Goal: Information Seeking & Learning: Learn about a topic

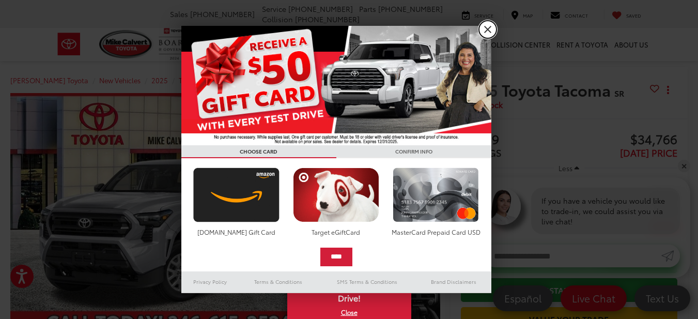
click at [488, 29] on link "X" at bounding box center [488, 30] width 18 height 18
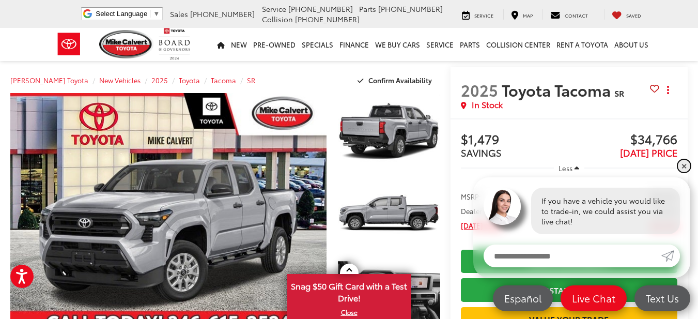
click at [683, 166] on link "✕" at bounding box center [684, 166] width 12 height 12
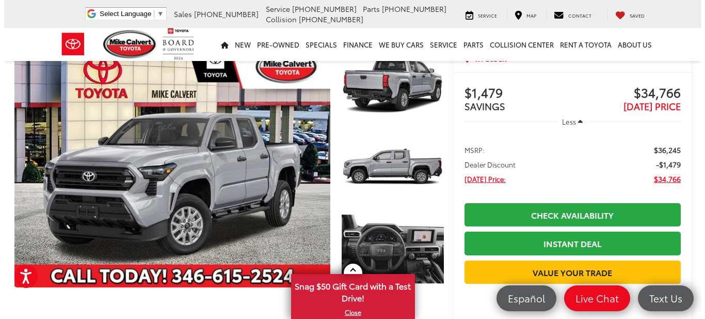
scroll to position [61, 0]
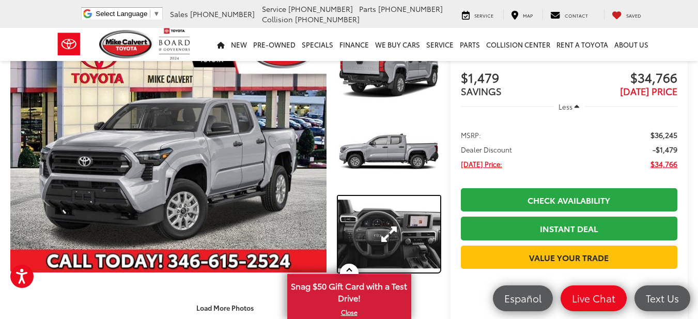
click at [386, 230] on link "Expand Photo 3" at bounding box center [389, 234] width 102 height 76
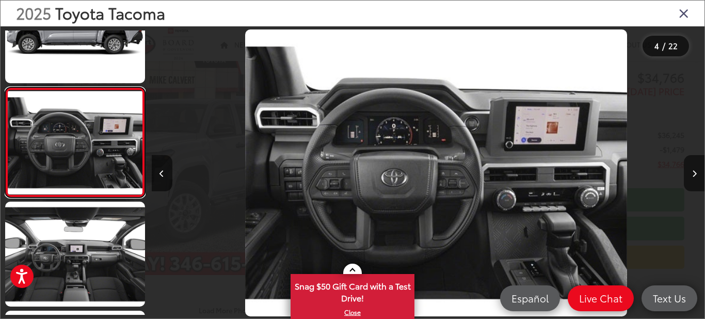
scroll to position [0, 1660]
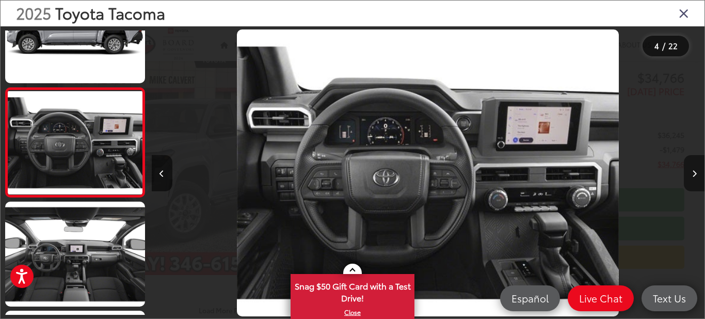
click at [696, 173] on icon "Next image" at bounding box center [695, 173] width 5 height 7
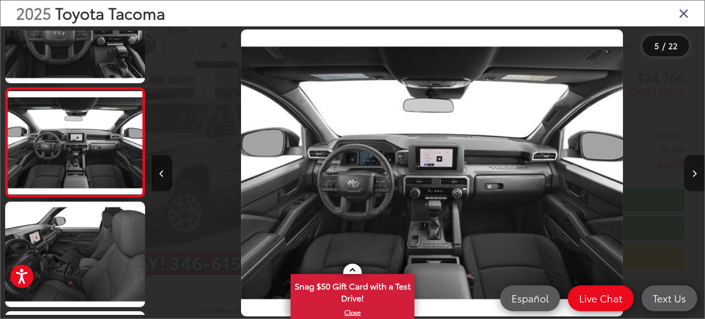
scroll to position [0, 2213]
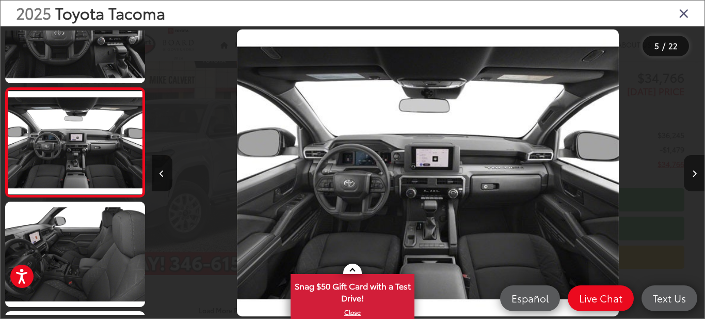
click at [696, 173] on icon "Next image" at bounding box center [695, 173] width 5 height 7
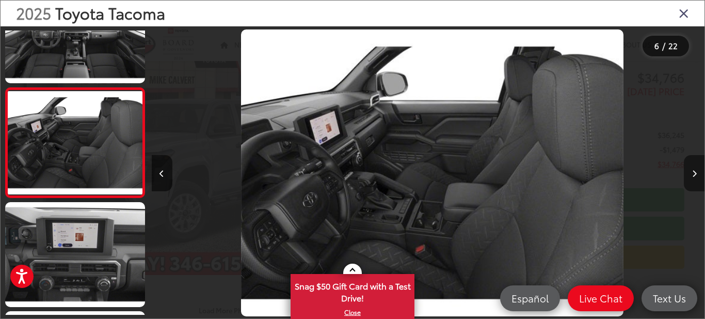
scroll to position [0, 2766]
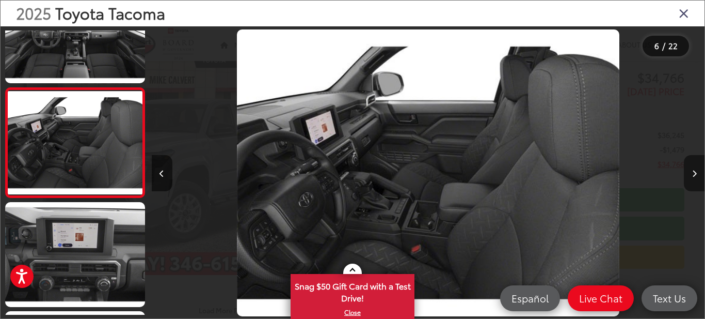
click at [696, 173] on icon "Next image" at bounding box center [695, 173] width 5 height 7
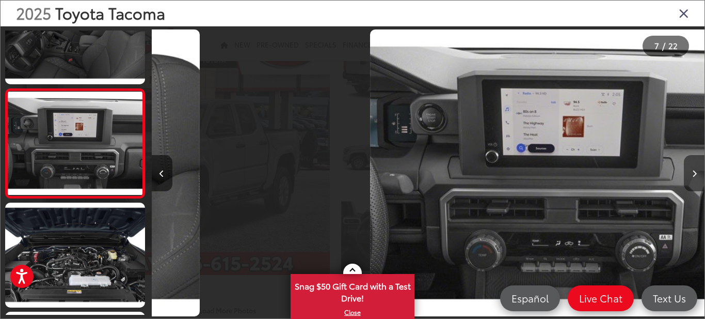
scroll to position [598, 0]
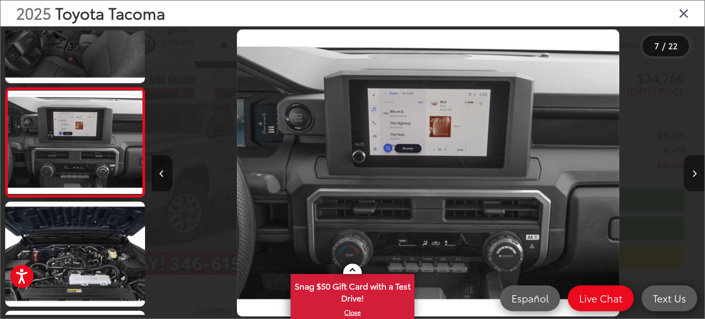
click at [696, 173] on icon "Next image" at bounding box center [695, 173] width 5 height 7
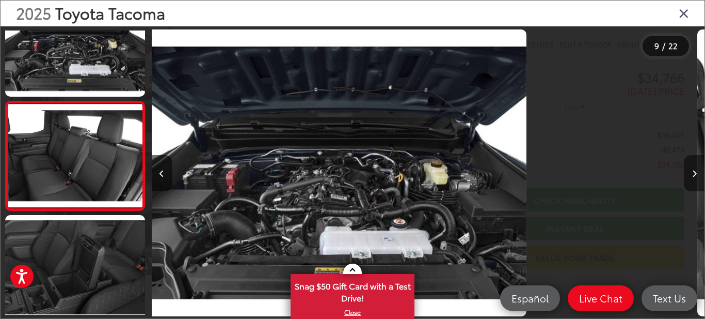
scroll to position [816, 0]
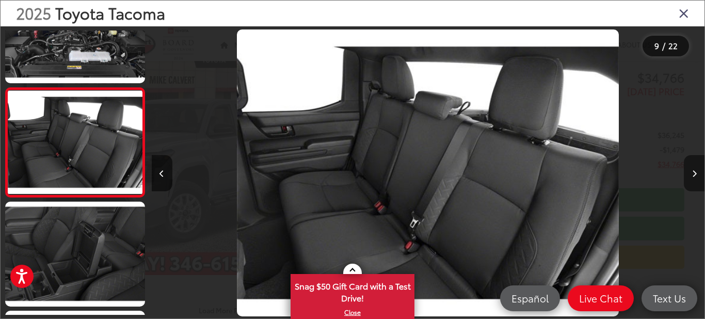
click at [696, 173] on icon "Next image" at bounding box center [695, 173] width 5 height 7
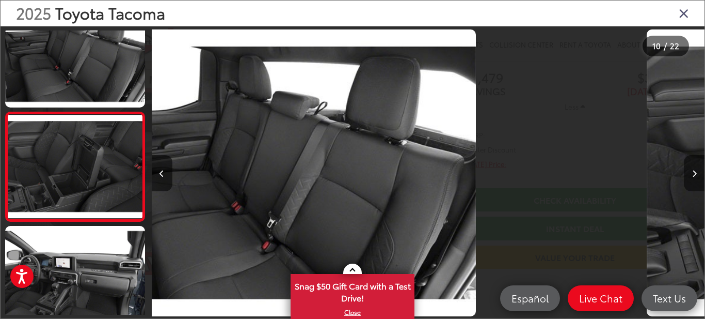
scroll to position [925, 0]
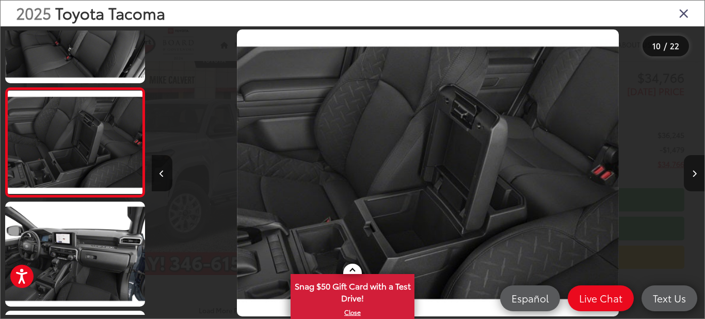
click at [696, 174] on icon "Next image" at bounding box center [695, 173] width 5 height 7
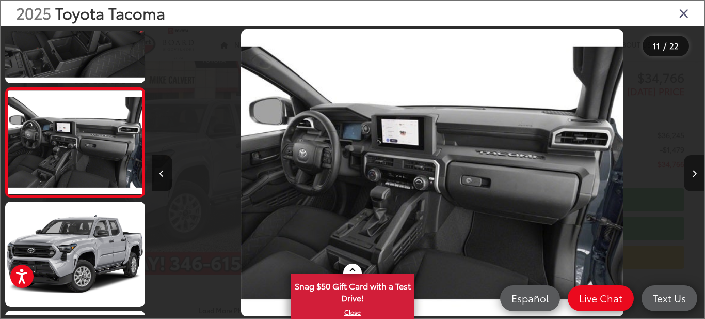
scroll to position [0, 5532]
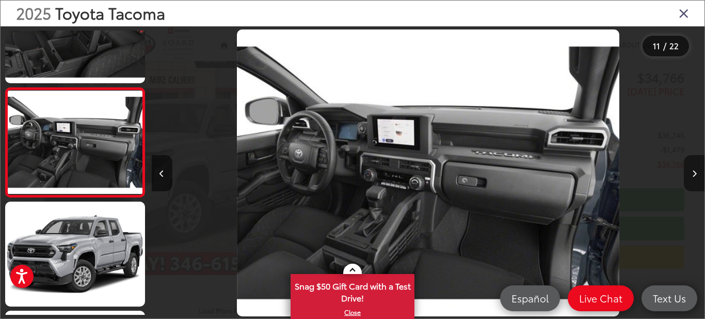
click at [696, 174] on icon "Next image" at bounding box center [695, 173] width 5 height 7
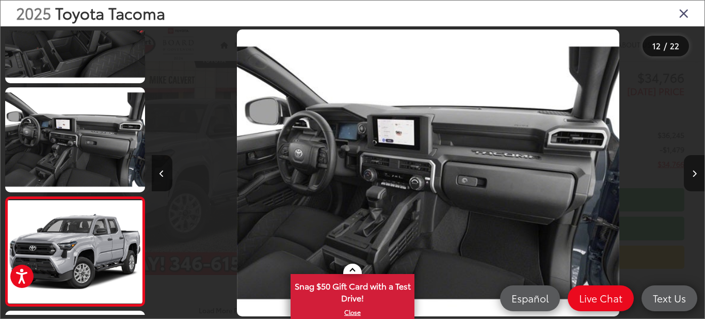
scroll to position [0, 0]
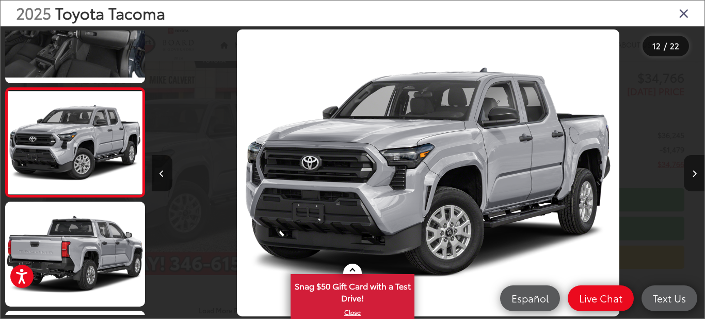
click at [696, 174] on icon "Next image" at bounding box center [695, 173] width 5 height 7
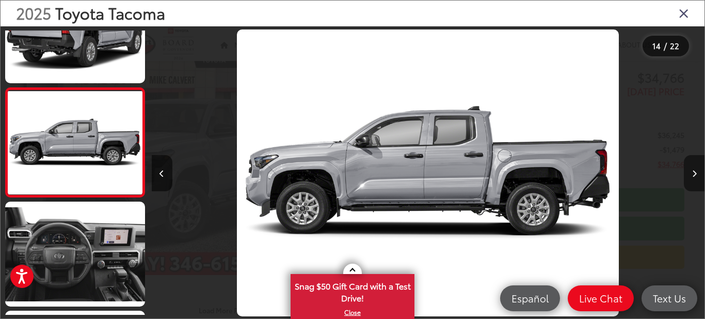
click at [696, 174] on icon "Next image" at bounding box center [695, 173] width 5 height 7
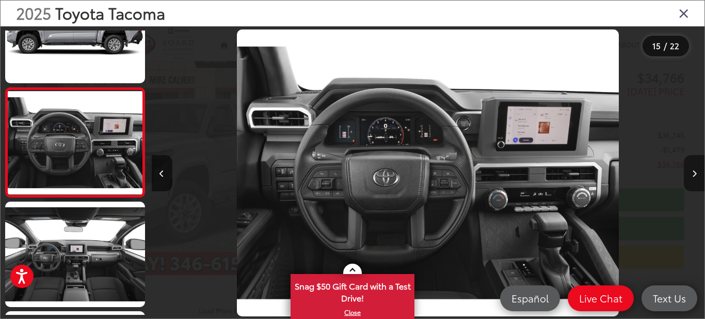
click at [696, 174] on icon "Next image" at bounding box center [695, 173] width 5 height 7
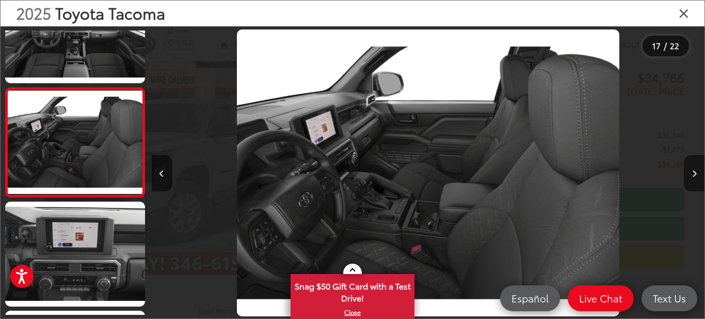
click at [696, 174] on icon "Next image" at bounding box center [695, 173] width 5 height 7
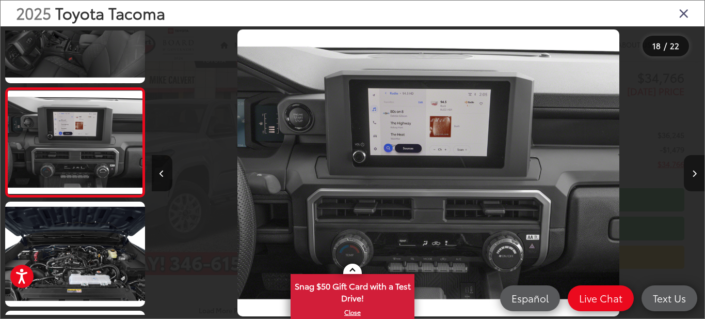
click at [696, 174] on icon "Next image" at bounding box center [695, 173] width 5 height 7
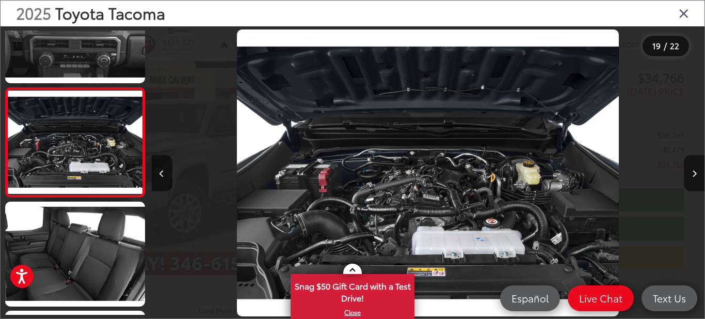
click at [685, 13] on icon "Close gallery" at bounding box center [684, 12] width 10 height 13
click at [685, 13] on div "[PERSON_NAME] Toyota Select Language ​ ▼ Sales [PHONE_NUMBER] Service [PHONE_NU…" at bounding box center [352, 14] width 705 height 28
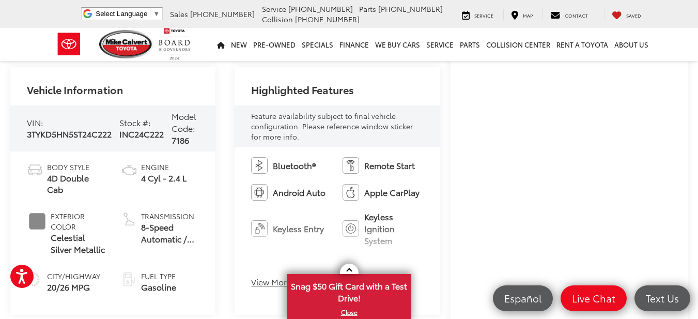
scroll to position [268, 0]
